Goal: Task Accomplishment & Management: Manage account settings

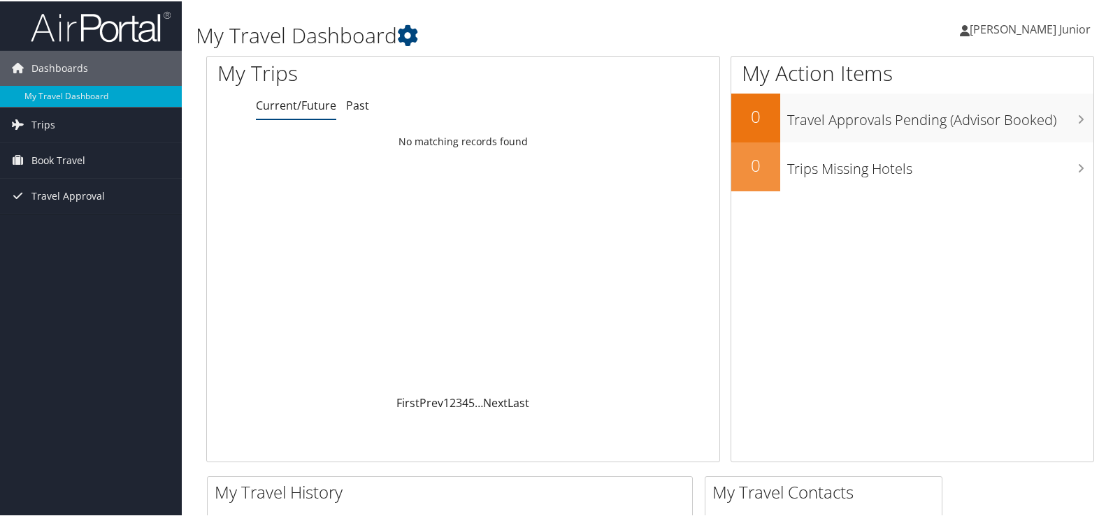
click at [1003, 27] on span "Celso Palmieri Junior" at bounding box center [1029, 27] width 121 height 15
click at [987, 126] on link "View Travel Profile" at bounding box center [1010, 125] width 156 height 24
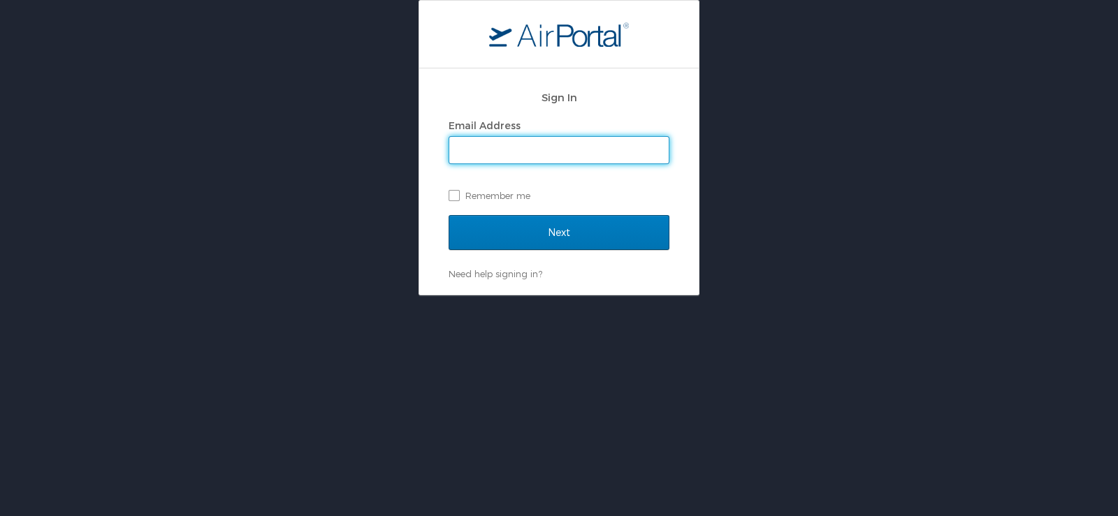
type input "celso.palmieri@lsuhs.edu"
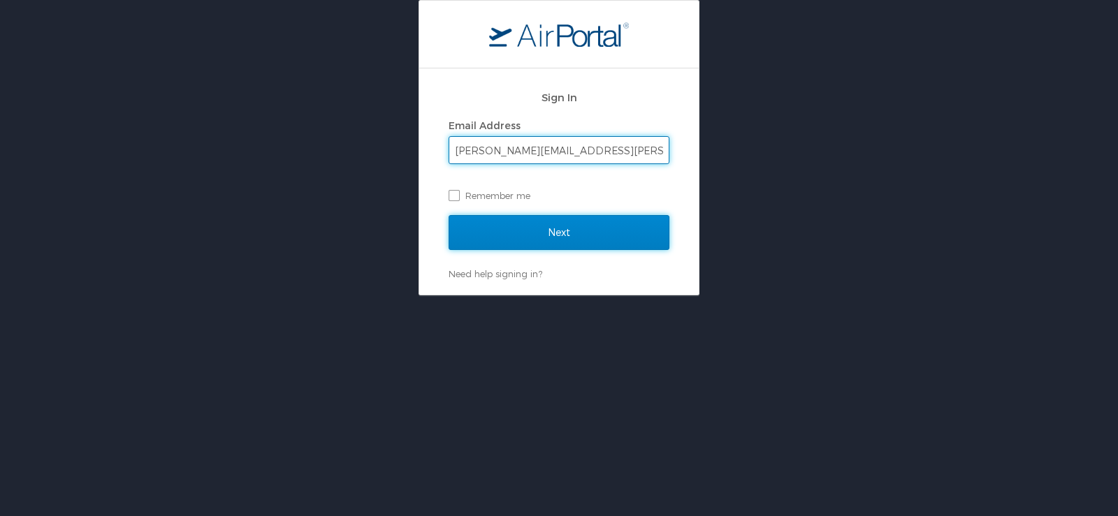
click at [568, 228] on input "Next" at bounding box center [559, 232] width 221 height 35
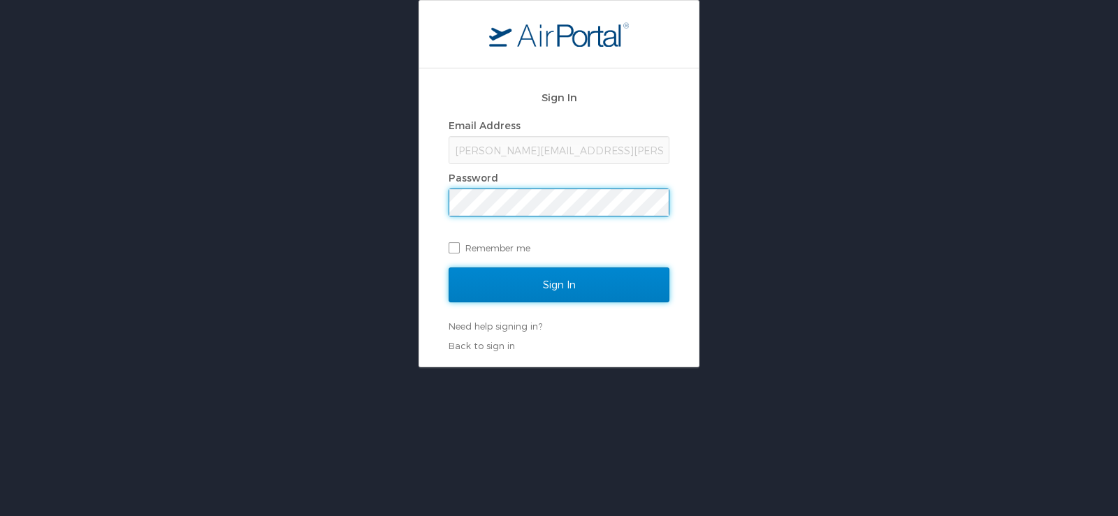
click at [577, 282] on input "Sign In" at bounding box center [559, 285] width 221 height 35
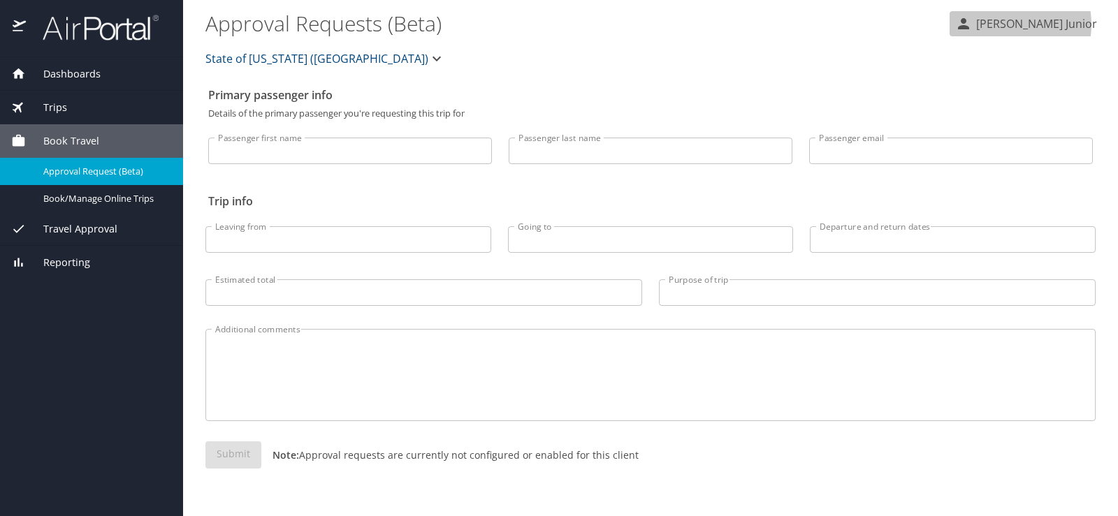
click at [1014, 24] on p "[PERSON_NAME] Junior" at bounding box center [1034, 23] width 125 height 17
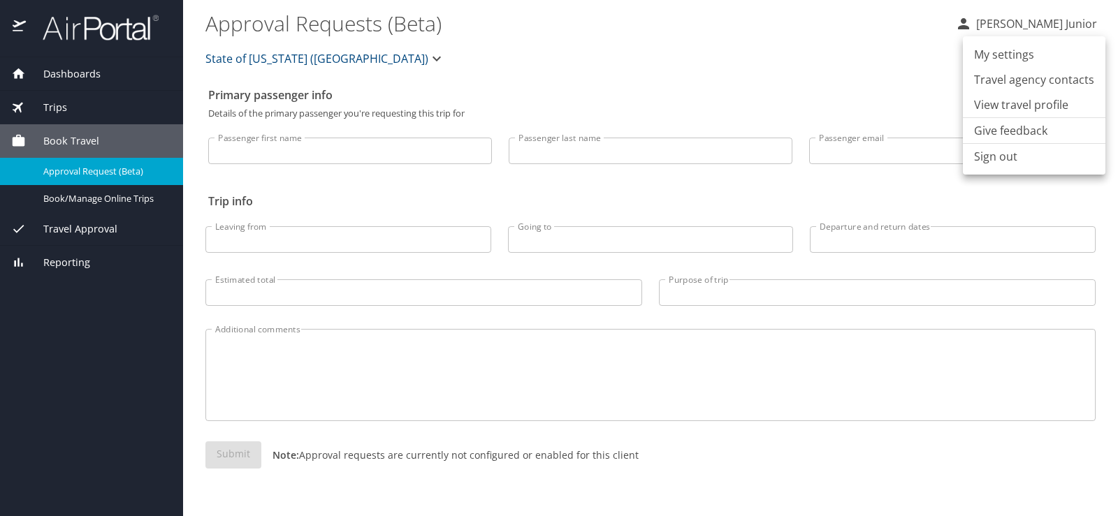
click at [1005, 108] on li "View travel profile" at bounding box center [1034, 104] width 143 height 25
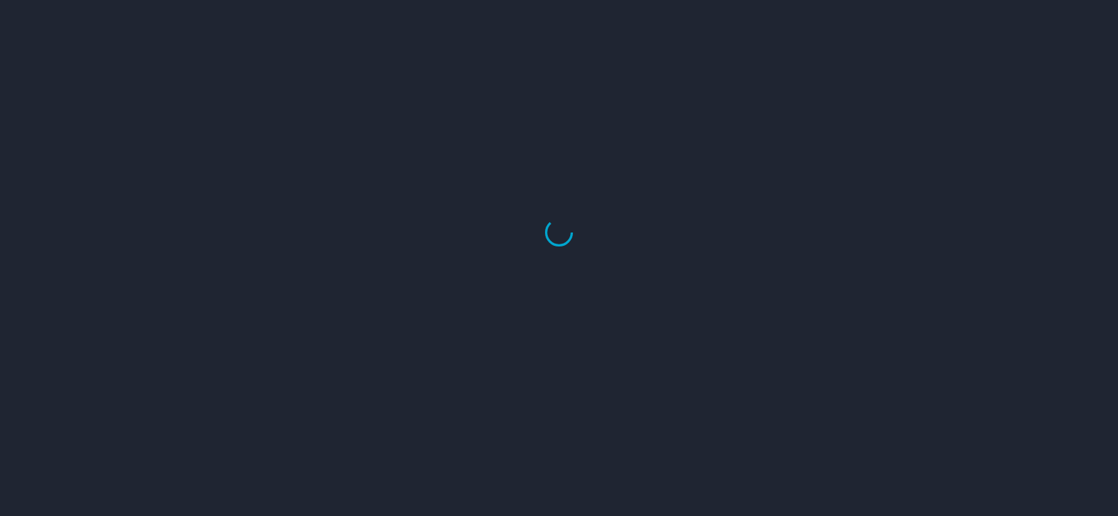
select select "US"
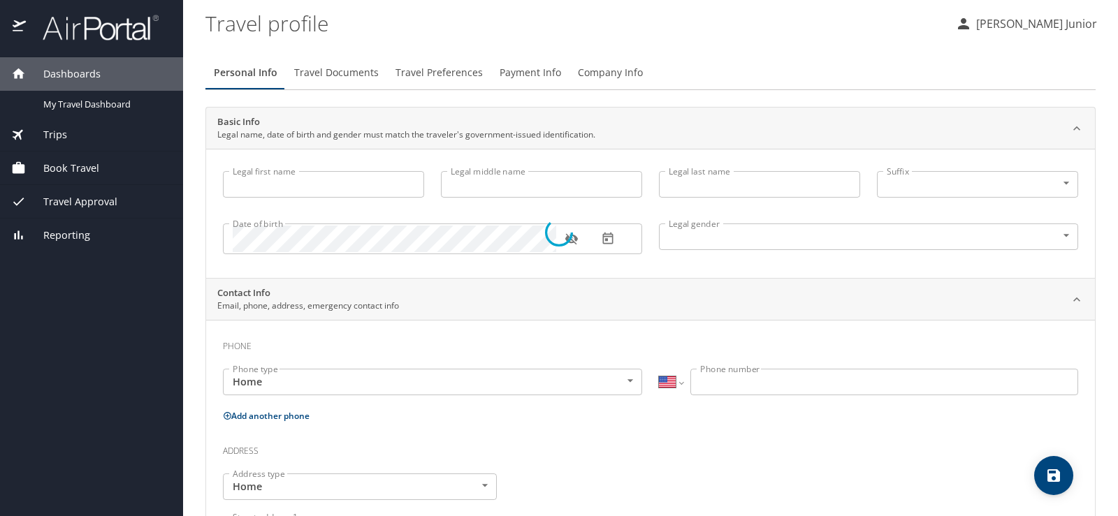
type input "[PERSON_NAME]"
type input "Jr"
type input "[DEMOGRAPHIC_DATA]"
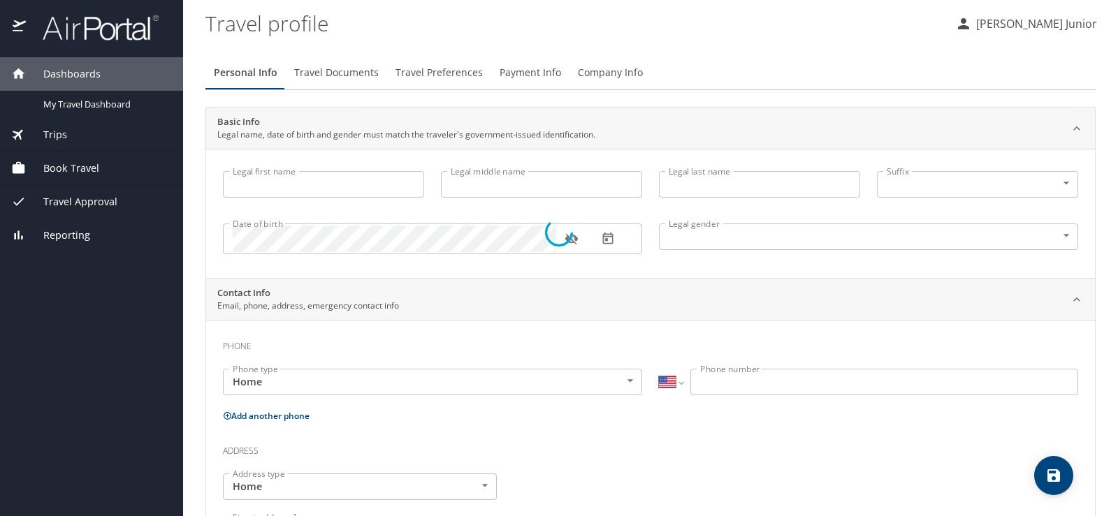
type input "[PERSON_NAME]"
type input "[PHONE_NUMBER]"
select select "US"
